Goal: Transaction & Acquisition: Purchase product/service

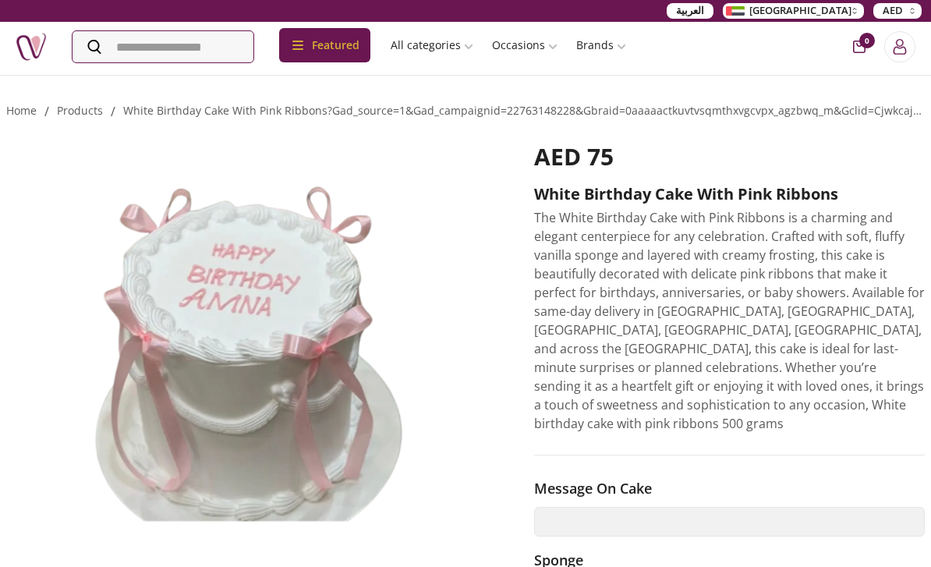
click at [809, 215] on p "The White Birthday Cake with Pink Ribbons is a charming and elegant centerpiece…" at bounding box center [729, 320] width 391 height 225
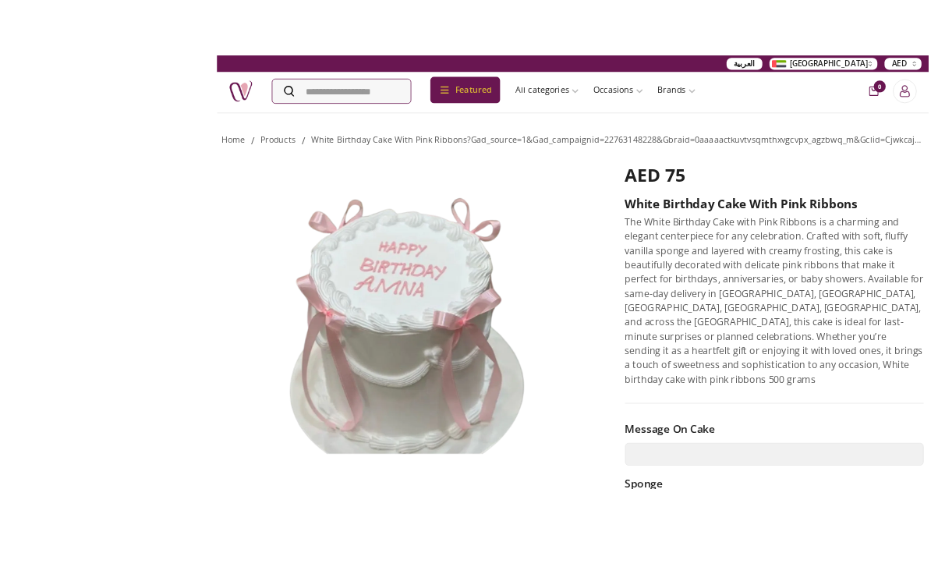
scroll to position [59, 0]
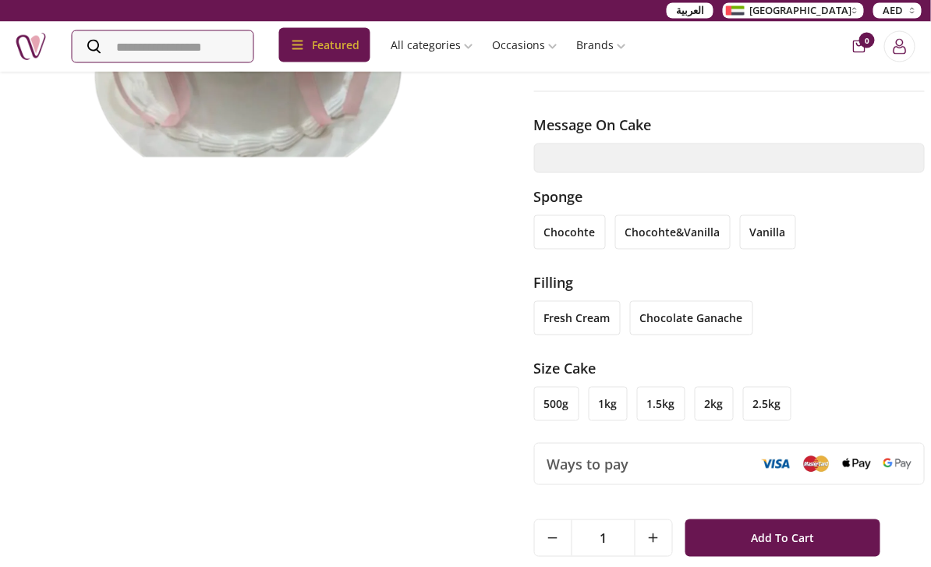
scroll to position [362, 0]
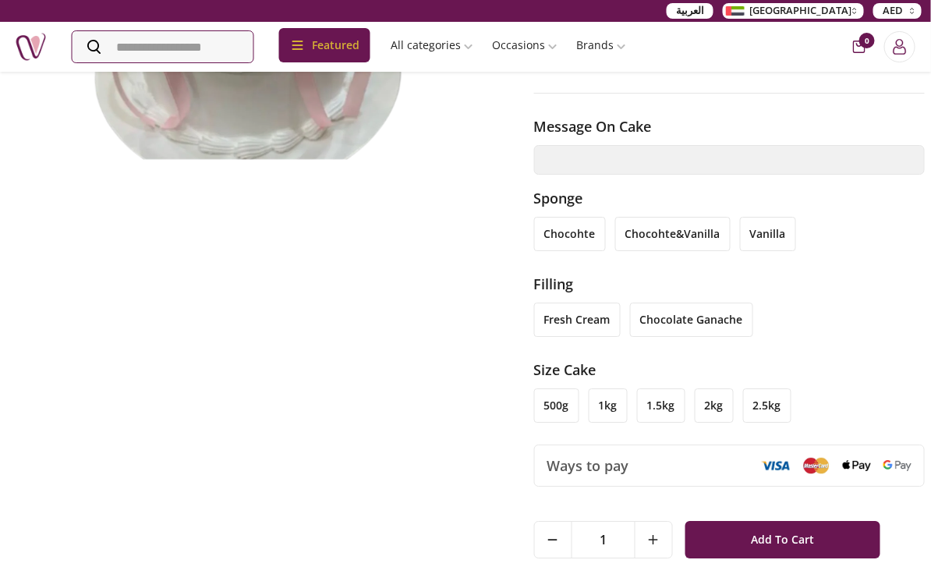
click at [110, 374] on div "AED 75 White birthday cake with pink ribbons The White Birthday Cake with Pink …" at bounding box center [465, 231] width 919 height 945
click at [138, 395] on div "AED 75 White birthday cake with pink ribbons The White Birthday Cake with Pink …" at bounding box center [465, 231] width 919 height 945
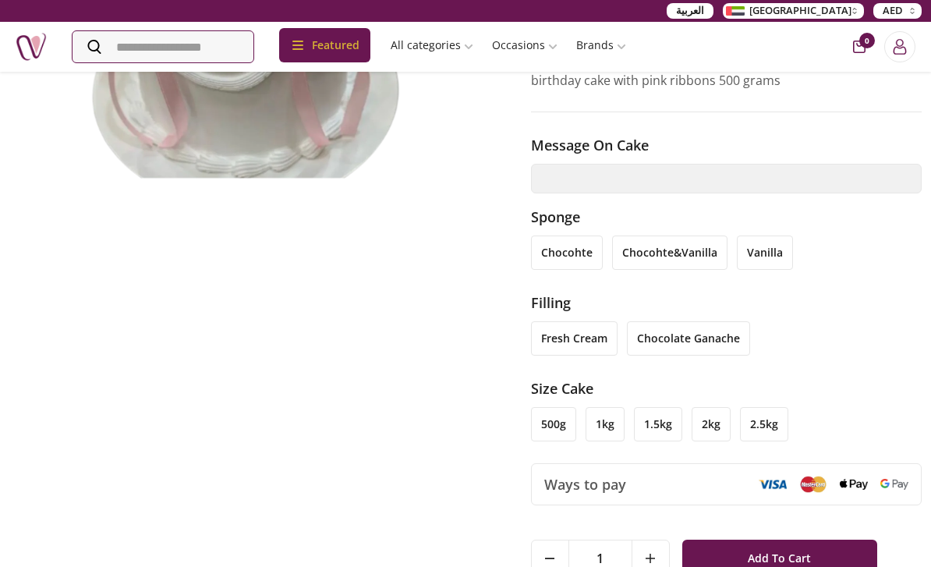
scroll to position [368, 3]
